Goal: Task Accomplishment & Management: Use online tool/utility

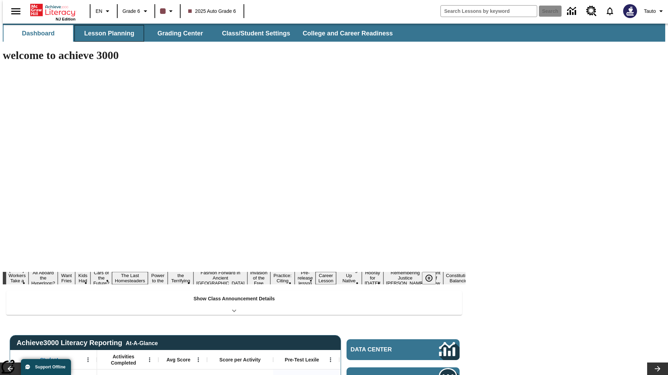
click at [106, 33] on button "Lesson Planning" at bounding box center [109, 33] width 70 height 17
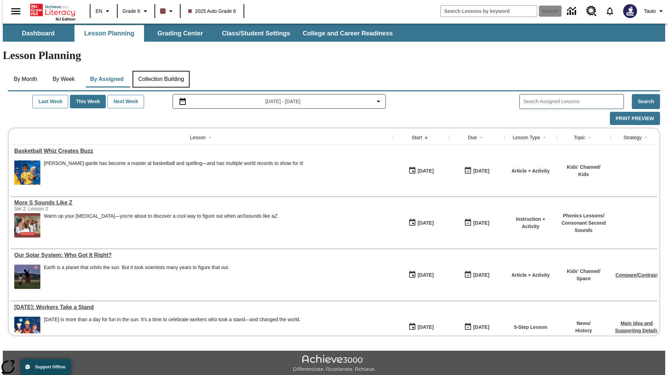
click at [161, 71] on button "Collection Building" at bounding box center [160, 79] width 57 height 17
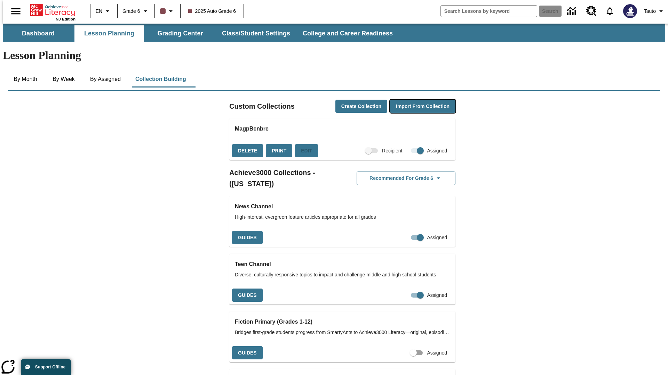
click at [410, 100] on button "Import from Collection" at bounding box center [422, 107] width 65 height 14
